Goal: Information Seeking & Learning: Learn about a topic

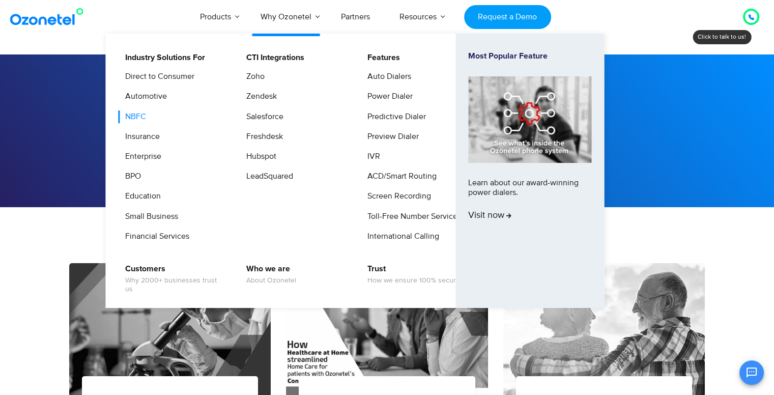
click at [142, 117] on link "NBFC" at bounding box center [133, 116] width 29 height 13
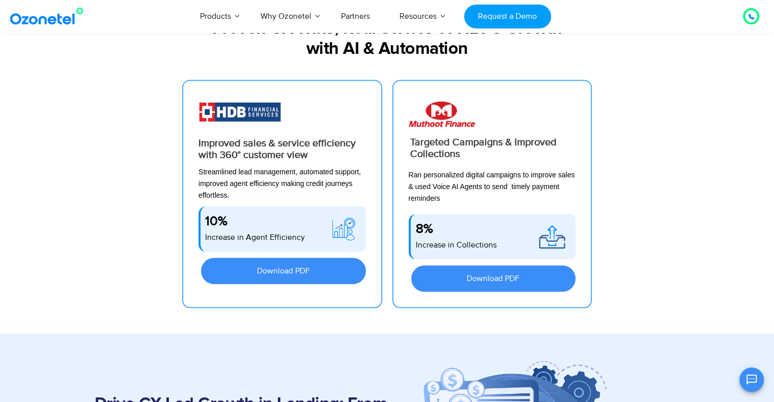
scroll to position [844, 0]
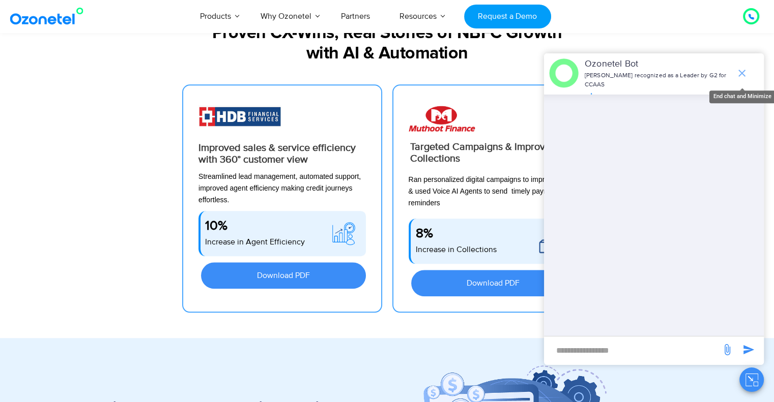
click at [745, 69] on icon "end chat or minimize" at bounding box center [742, 73] width 12 height 12
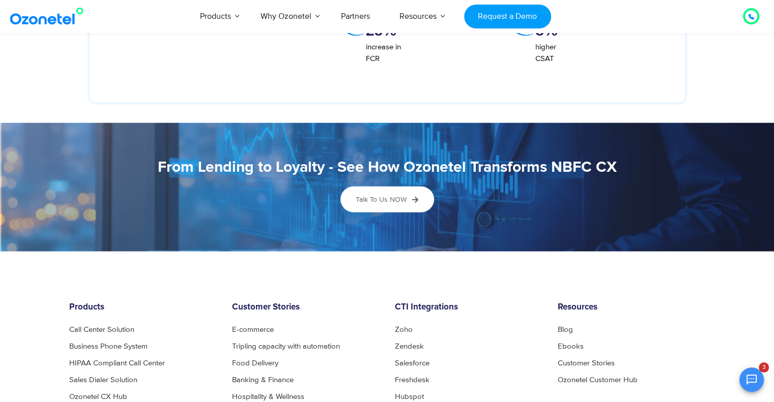
scroll to position [2838, 0]
